Goal: Find specific page/section: Find specific page/section

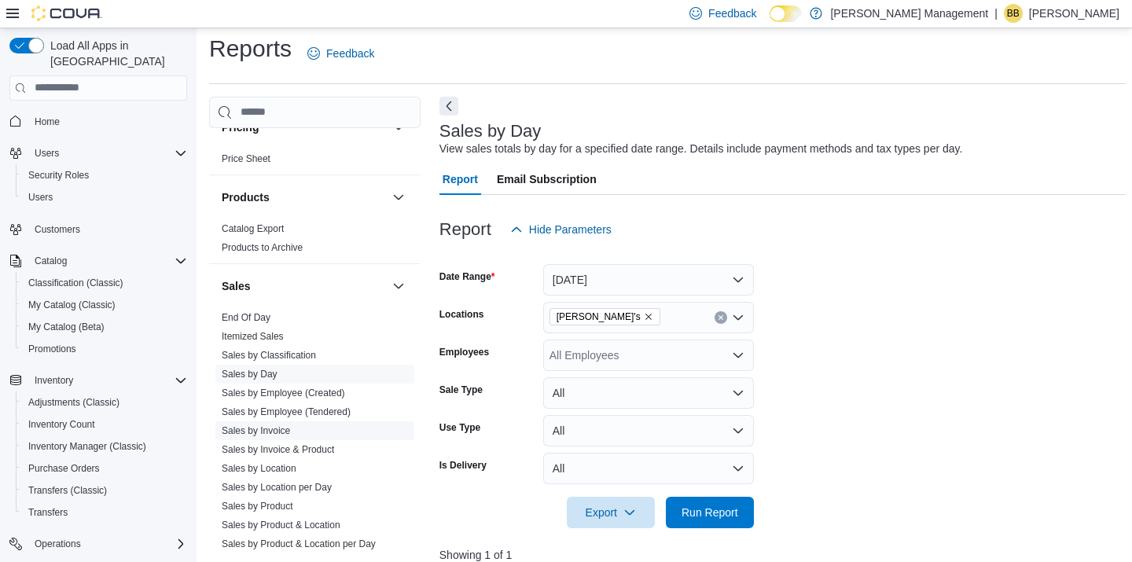
scroll to position [633, 0]
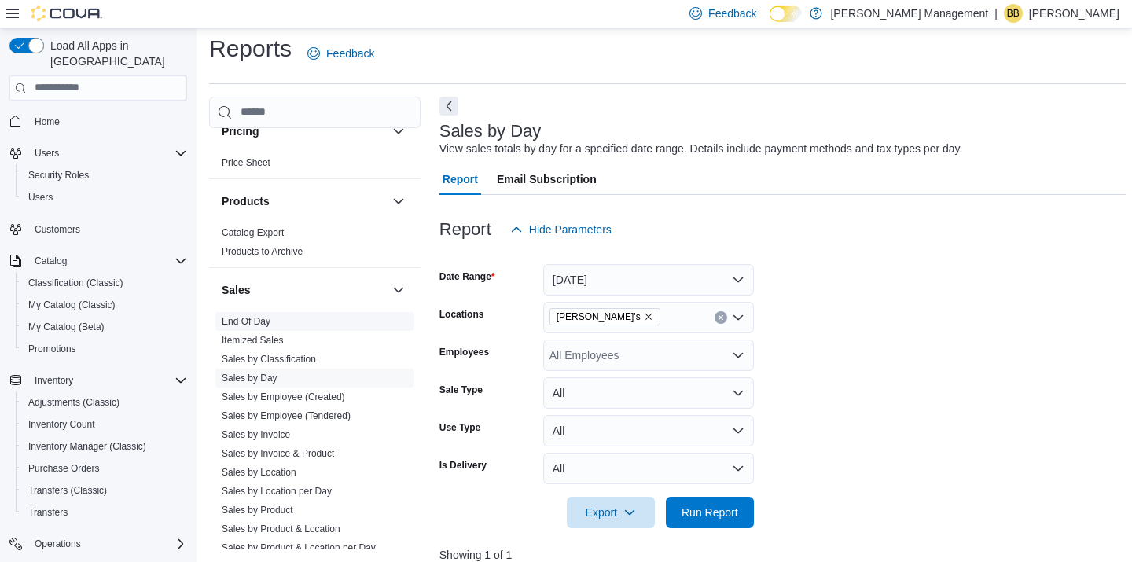
click at [234, 313] on span "End Of Day" at bounding box center [314, 321] width 199 height 19
click at [53, 116] on span "Home" at bounding box center [47, 122] width 25 height 13
